Goal: Task Accomplishment & Management: Complete application form

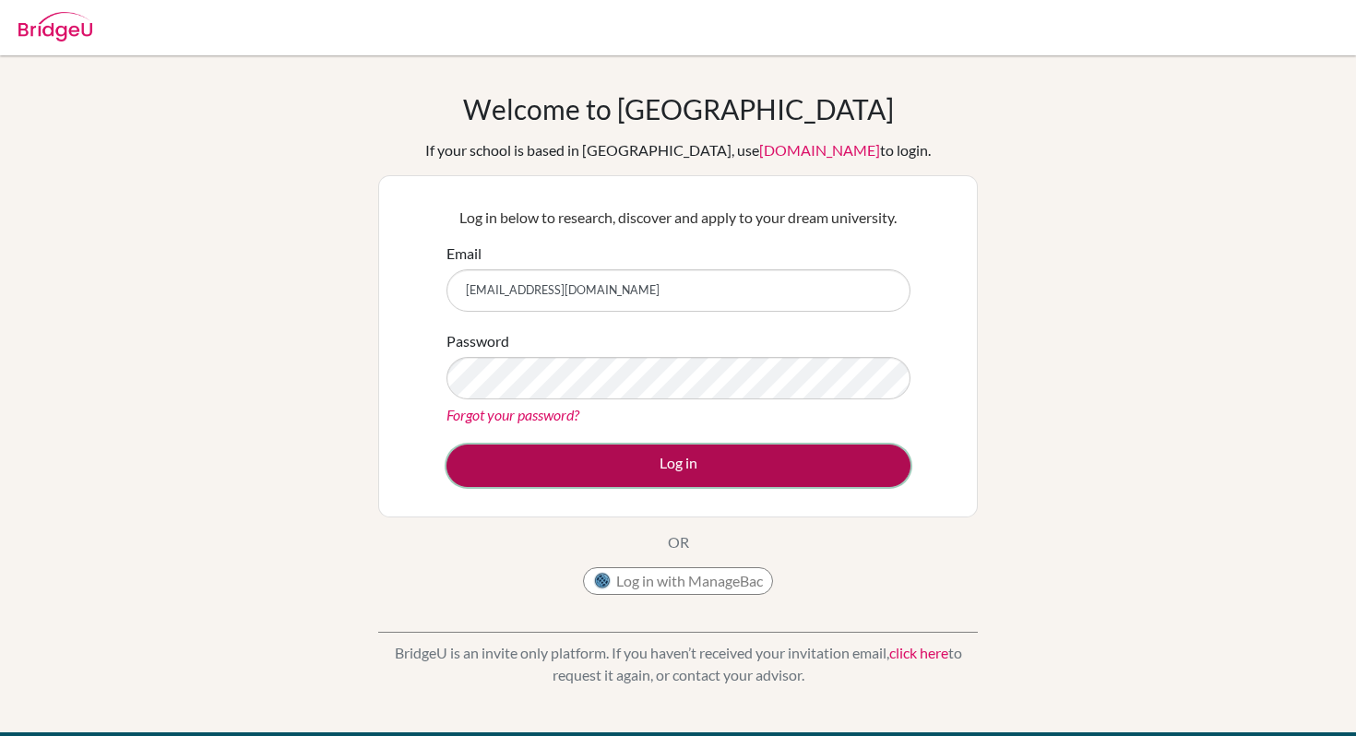
click at [634, 468] on button "Log in" at bounding box center [679, 466] width 464 height 42
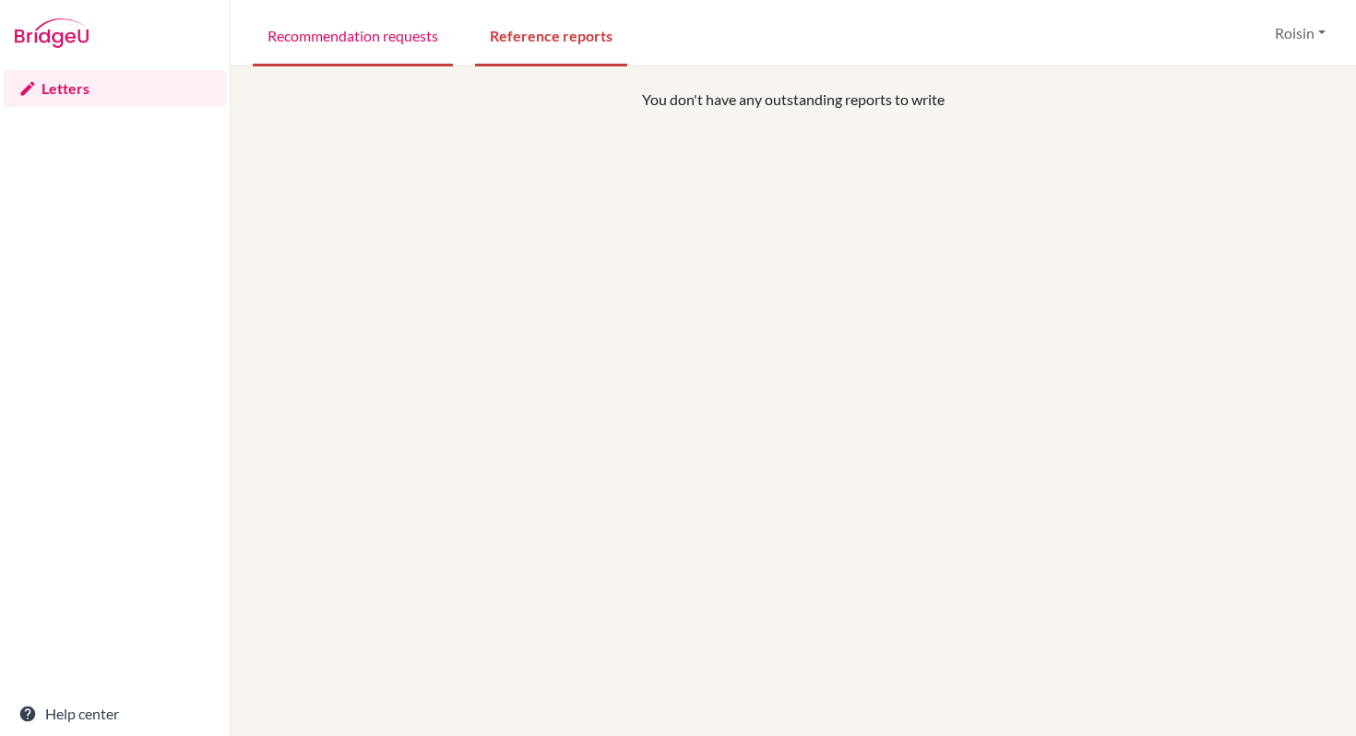
click at [365, 48] on link "Recommendation requests" at bounding box center [353, 35] width 200 height 64
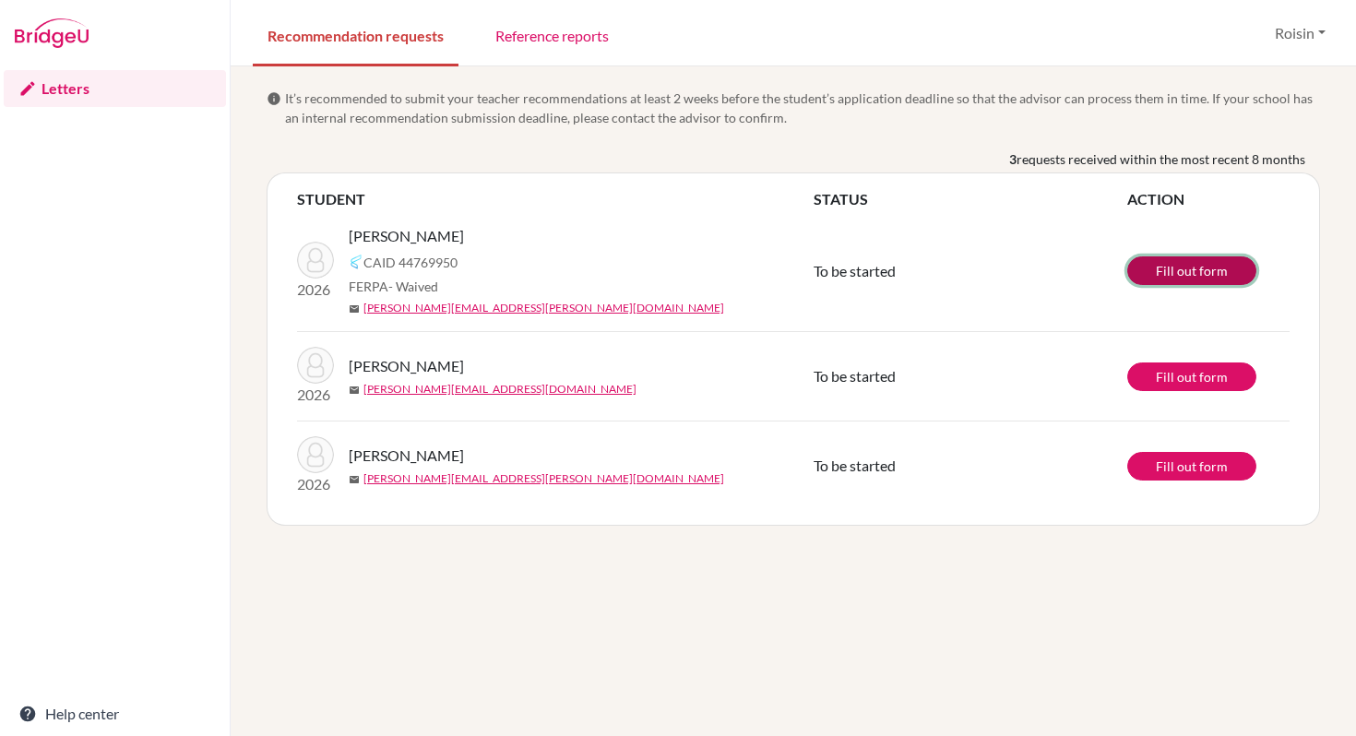
click at [1189, 272] on link "Fill out form" at bounding box center [1192, 271] width 129 height 29
